Goal: Task Accomplishment & Management: Use online tool/utility

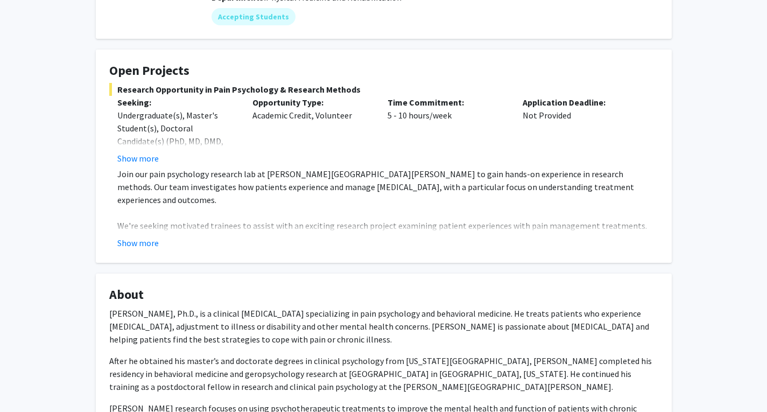
scroll to position [161, 0]
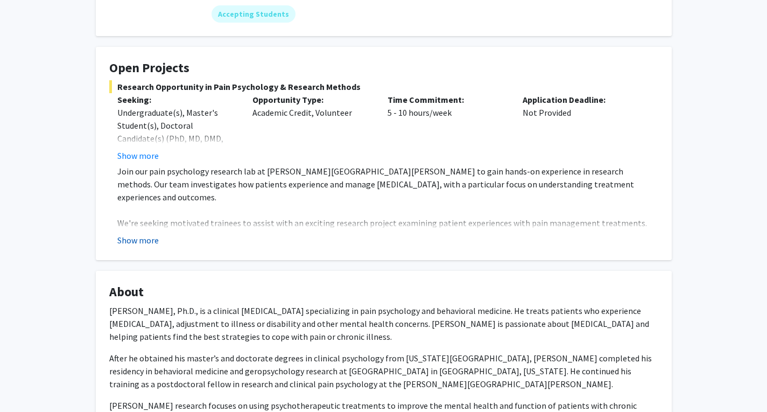
click at [121, 234] on button "Show more" at bounding box center [137, 240] width 41 height 13
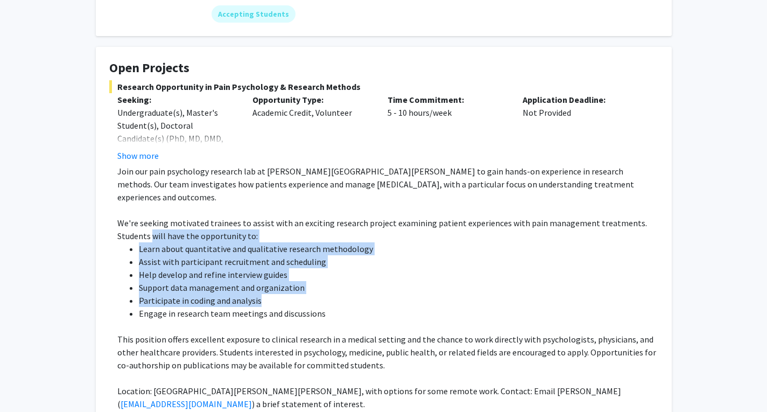
drag, startPoint x: 150, startPoint y: 204, endPoint x: 373, endPoint y: 280, distance: 235.8
click at [373, 280] on div "Join our pain psychology research lab at [PERSON_NAME][GEOGRAPHIC_DATA][PERSON_…" at bounding box center [387, 287] width 541 height 245
click at [373, 294] on li "Participate in coding and analysis" at bounding box center [398, 300] width 519 height 13
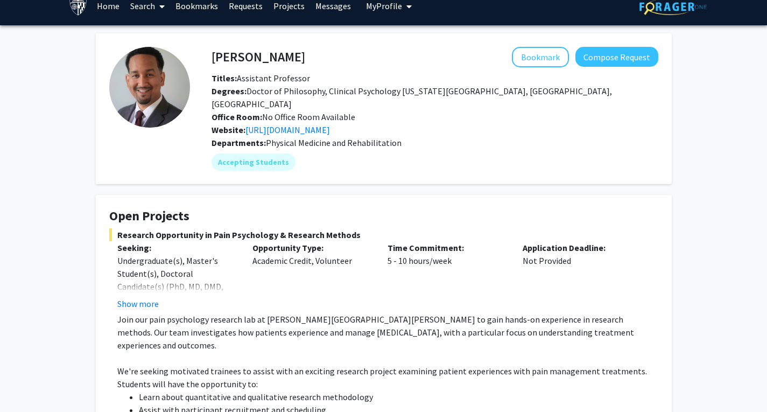
scroll to position [0, 0]
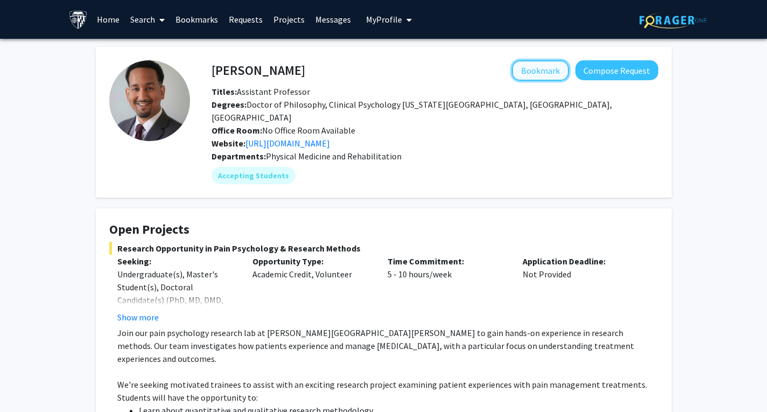
click at [549, 77] on button "Bookmark" at bounding box center [540, 70] width 57 height 20
click at [325, 138] on link "[URL][DOMAIN_NAME]" at bounding box center [287, 143] width 84 height 11
